Goal: Task Accomplishment & Management: Use online tool/utility

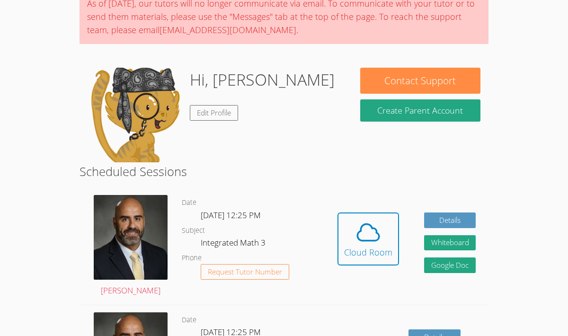
scroll to position [92, 0]
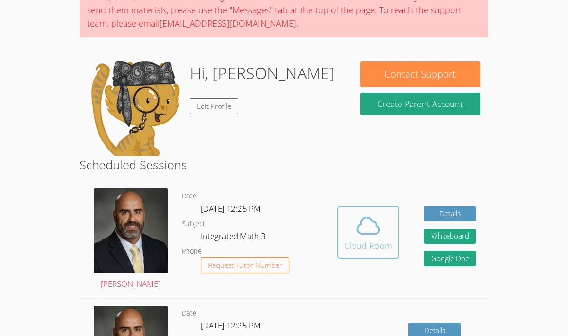
click at [372, 224] on icon at bounding box center [368, 226] width 27 height 27
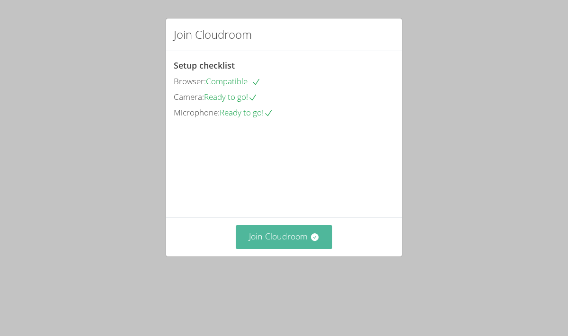
click at [270, 249] on button "Join Cloudroom" at bounding box center [284, 236] width 97 height 23
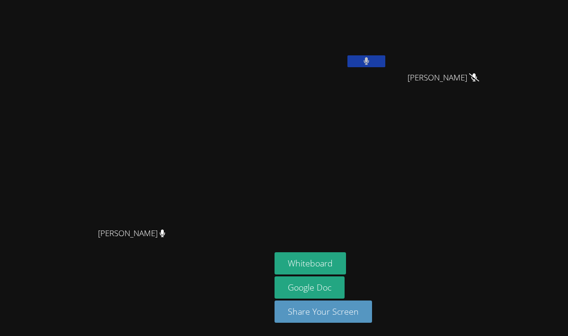
click at [385, 61] on button at bounding box center [366, 61] width 38 height 12
click at [385, 60] on button at bounding box center [366, 61] width 38 height 12
click at [371, 59] on icon at bounding box center [366, 61] width 10 height 8
click at [385, 59] on button at bounding box center [366, 61] width 38 height 12
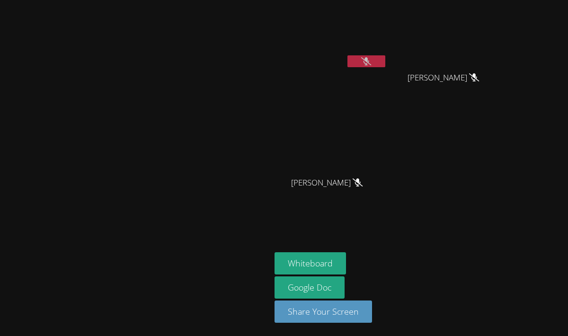
click at [371, 59] on icon at bounding box center [366, 61] width 10 height 8
click at [370, 59] on icon at bounding box center [367, 61] width 6 height 8
click at [385, 67] on button at bounding box center [366, 61] width 38 height 12
click at [369, 59] on icon at bounding box center [367, 61] width 6 height 8
click at [371, 59] on icon at bounding box center [366, 61] width 10 height 8
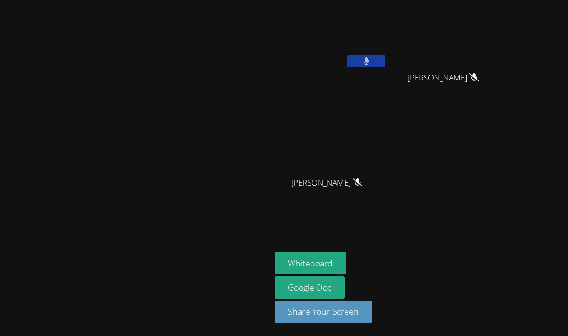
click at [385, 63] on button at bounding box center [366, 61] width 38 height 12
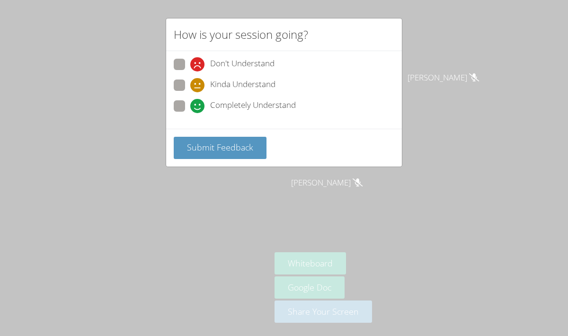
click at [271, 100] on span "Completely Understand" at bounding box center [253, 106] width 86 height 14
click at [198, 100] on input "Completely Understand" at bounding box center [194, 104] width 8 height 8
radio input "true"
click at [207, 144] on span "Submit Feedback" at bounding box center [220, 147] width 66 height 11
